Goal: Information Seeking & Learning: Learn about a topic

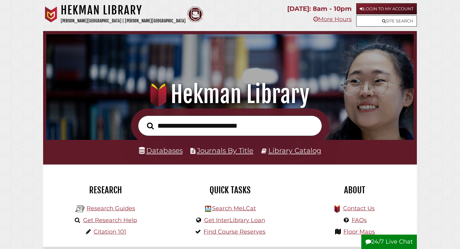
scroll to position [121, 364]
click at [383, 11] on link "Login to My Account" at bounding box center [386, 8] width 61 height 11
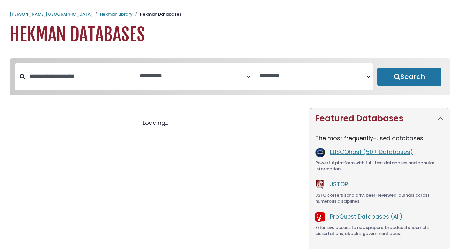
select select "Database Subject Filter"
select select "Database Vendors Filter"
select select "Database Subject Filter"
select select "Database Vendors Filter"
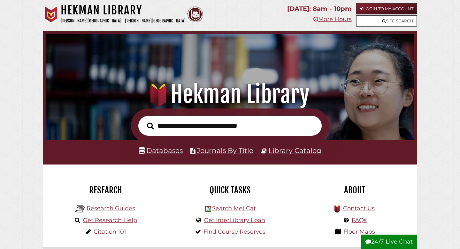
scroll to position [121, 364]
click at [388, 5] on link "Login to My Account" at bounding box center [386, 8] width 61 height 11
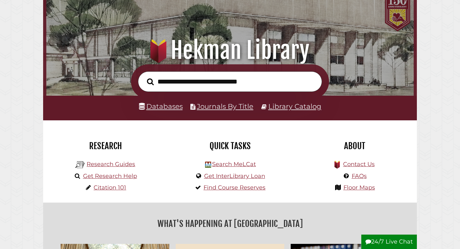
scroll to position [45, 0]
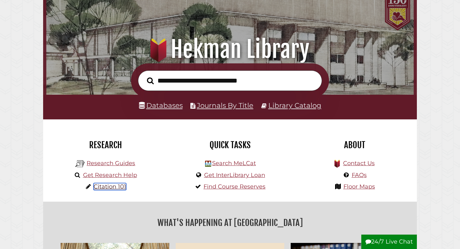
click at [117, 189] on link "Citation 101" at bounding box center [110, 186] width 33 height 7
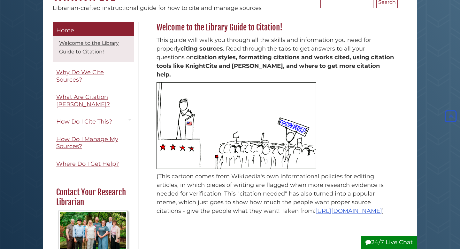
scroll to position [89, 0]
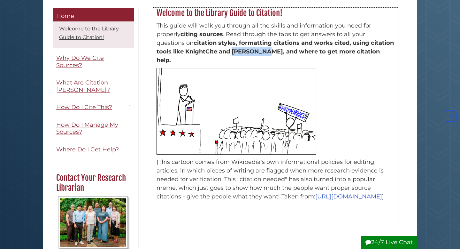
drag, startPoint x: 257, startPoint y: 52, endPoint x: 288, endPoint y: 52, distance: 31.0
click at [288, 52] on strong "citation styles, formatting citations and works cited, using citation tools lik…" at bounding box center [275, 51] width 237 height 24
drag, startPoint x: 290, startPoint y: 51, endPoint x: 301, endPoint y: 51, distance: 11.2
click at [301, 51] on strong "citation styles, formatting citations and works cited, using citation tools lik…" at bounding box center [275, 51] width 237 height 24
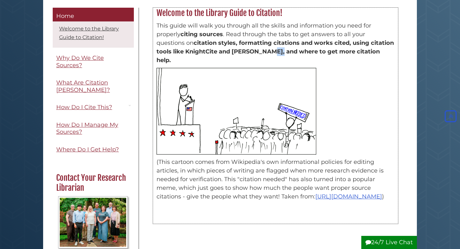
click at [301, 51] on strong "citation styles, formatting citations and works cited, using citation tools lik…" at bounding box center [275, 51] width 237 height 24
click at [304, 51] on strong "citation styles, formatting citations and works cited, using citation tools lik…" at bounding box center [275, 51] width 237 height 24
drag, startPoint x: 313, startPoint y: 52, endPoint x: 317, endPoint y: 52, distance: 4.2
click at [316, 52] on strong "citation styles, formatting citations and works cited, using citation tools lik…" at bounding box center [275, 51] width 237 height 24
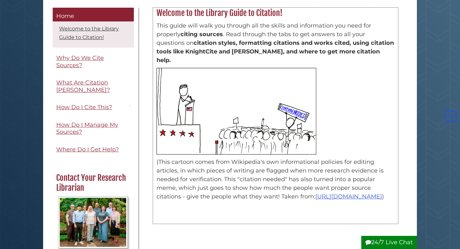
click at [324, 51] on strong "citation styles, formatting citations and works cited, using citation tools lik…" at bounding box center [275, 51] width 237 height 24
drag, startPoint x: 322, startPoint y: 51, endPoint x: 309, endPoint y: 51, distance: 12.5
click at [309, 51] on strong "citation styles, formatting citations and works cited, using citation tools lik…" at bounding box center [275, 51] width 237 height 24
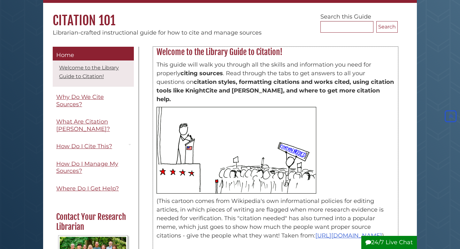
scroll to position [0, 0]
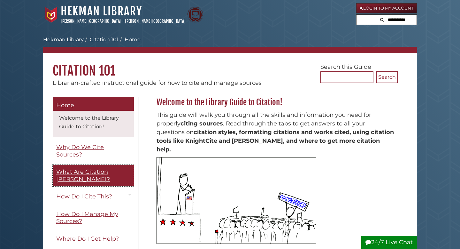
click at [91, 168] on span "What Are Citation [PERSON_NAME]?" at bounding box center [83, 175] width 54 height 14
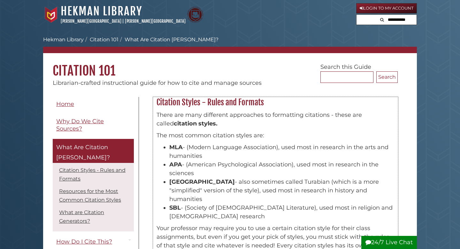
click at [175, 146] on strong "MLA" at bounding box center [175, 146] width 13 height 7
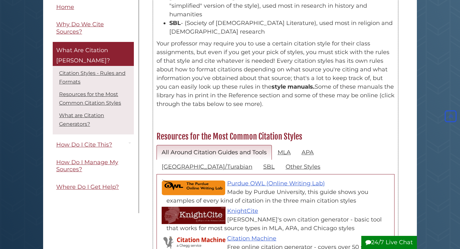
scroll to position [186, 0]
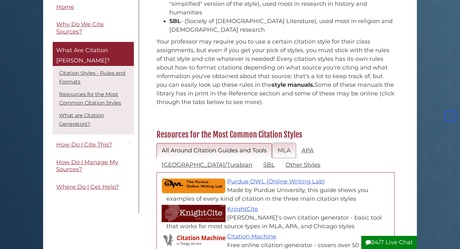
click at [282, 143] on link "MLA" at bounding box center [284, 150] width 23 height 15
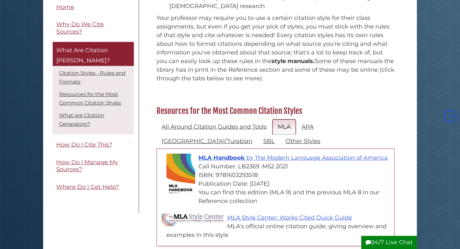
scroll to position [211, 0]
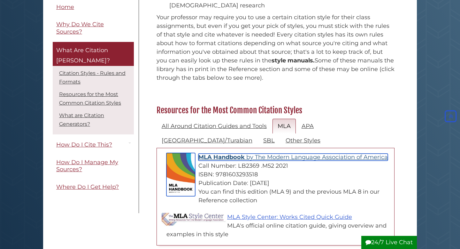
click at [231, 153] on span "MLA Handbook" at bounding box center [221, 156] width 46 height 7
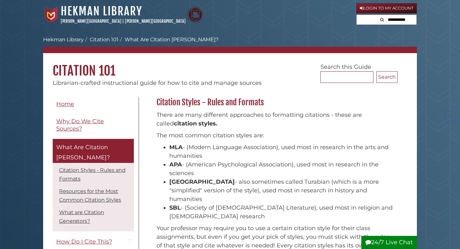
scroll to position [210, 0]
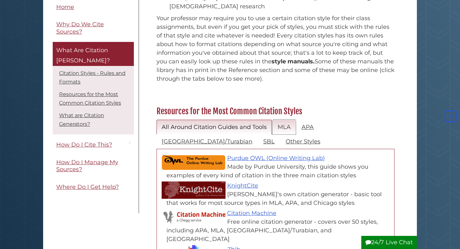
click at [285, 120] on link "MLA" at bounding box center [284, 127] width 23 height 15
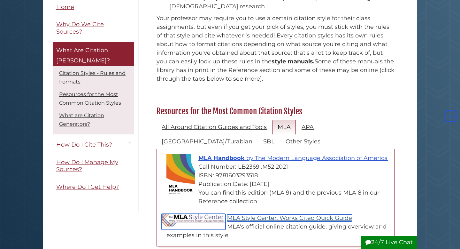
click at [257, 214] on link "MLA Style Center: Works Cited Quick Guide" at bounding box center [289, 217] width 125 height 7
